Goal: Task Accomplishment & Management: Complete application form

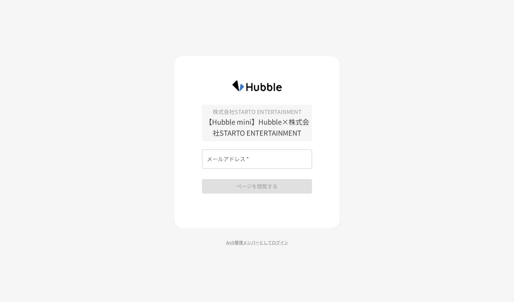
click at [275, 162] on input "メールアドレス   *" at bounding box center [257, 158] width 110 height 19
type input "**********"
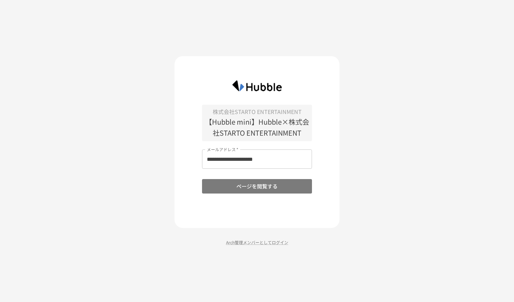
click at [272, 188] on button "ページを閲覧する" at bounding box center [257, 186] width 110 height 14
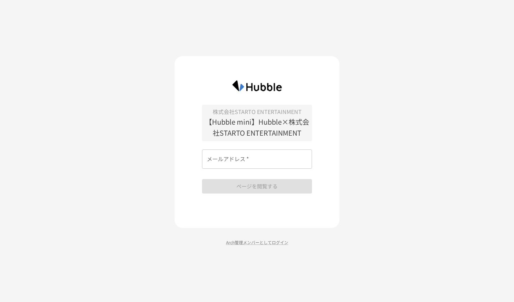
click at [253, 159] on input "メールアドレス   *" at bounding box center [257, 158] width 110 height 19
